Goal: Transaction & Acquisition: Purchase product/service

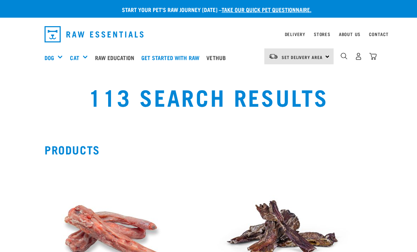
select select
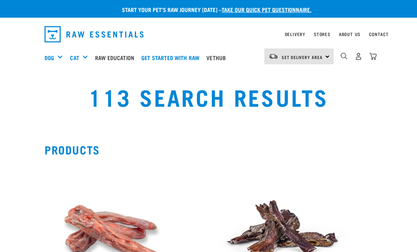
select select
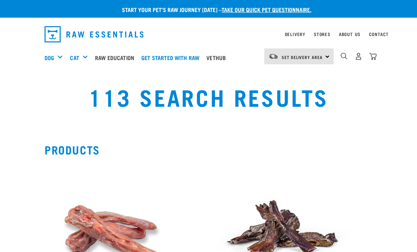
select select
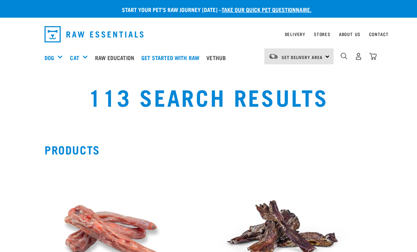
select select
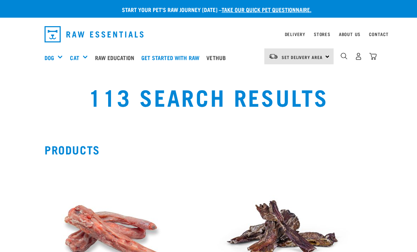
select select
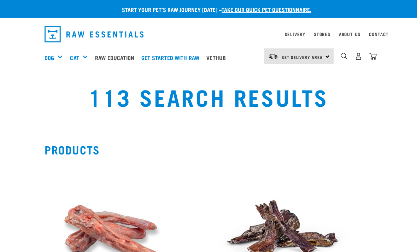
select select
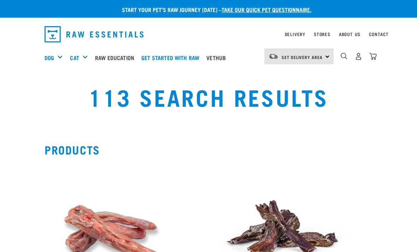
select select
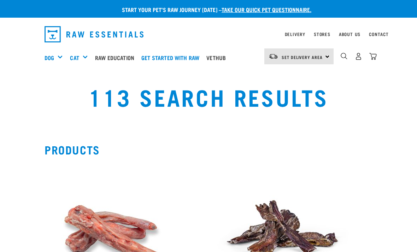
select select
